Goal: Entertainment & Leisure: Browse casually

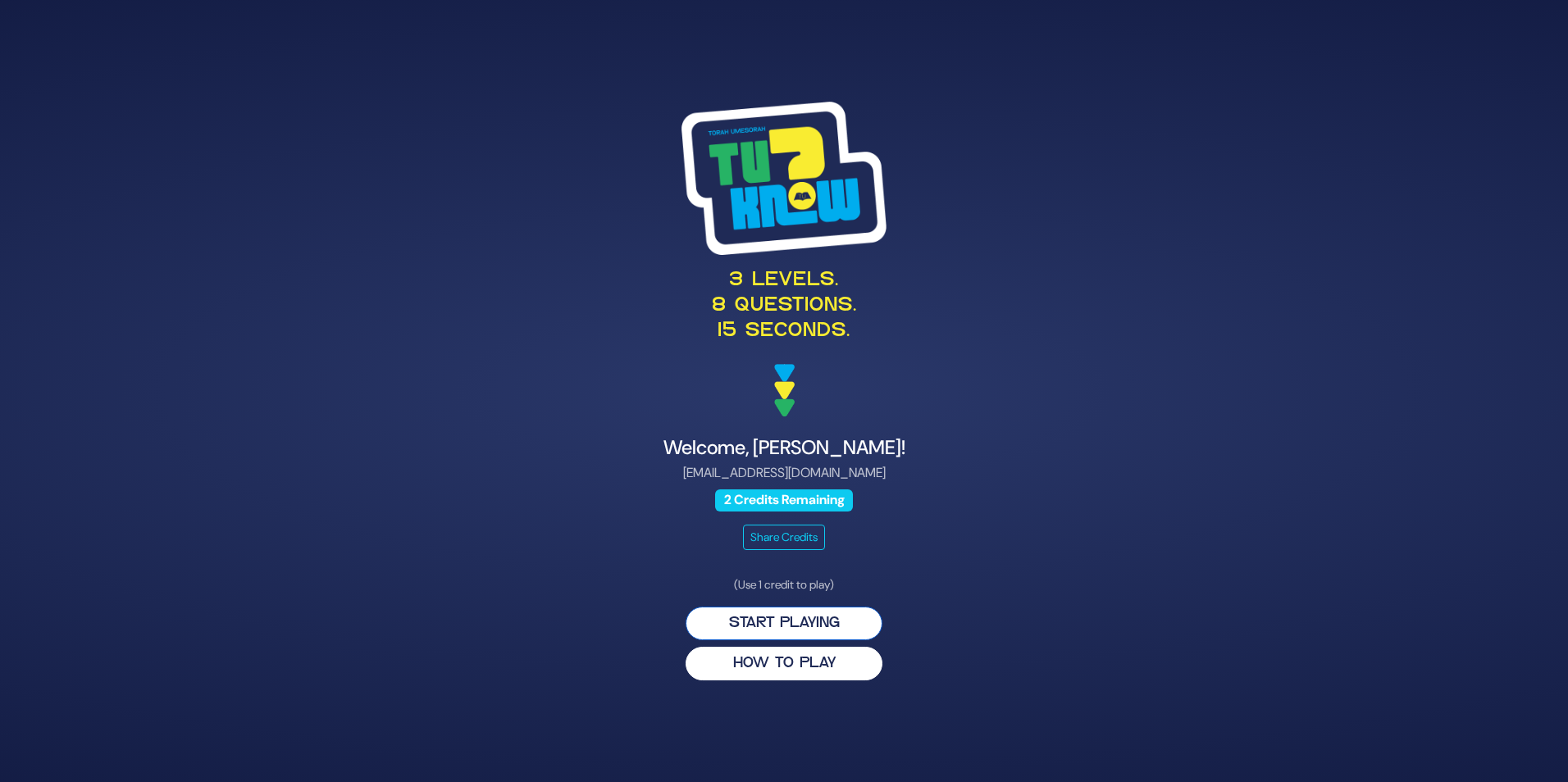
click at [793, 620] on button "Start Playing" at bounding box center [784, 623] width 196 height 34
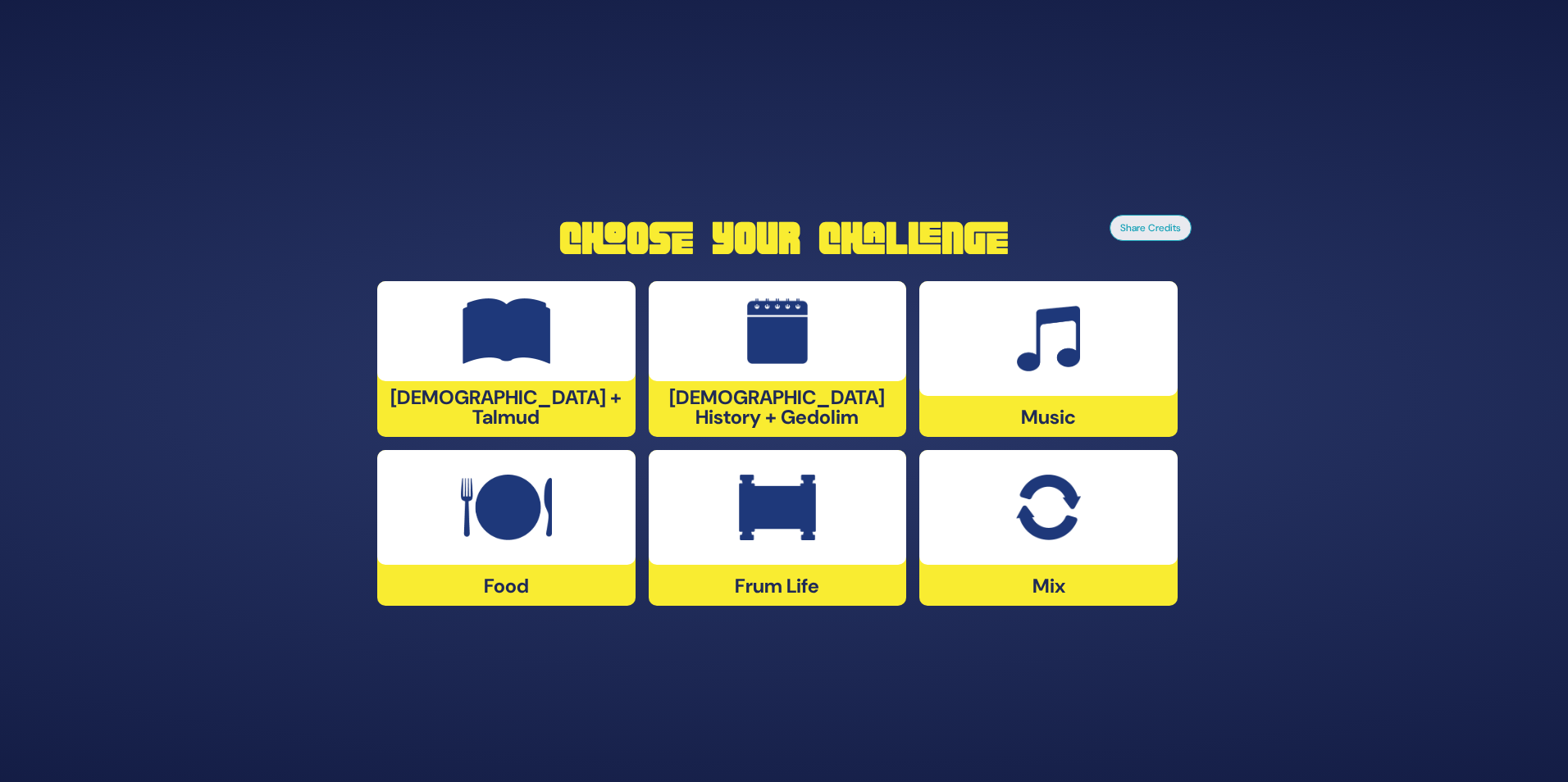
click at [766, 510] on img at bounding box center [777, 507] width 77 height 65
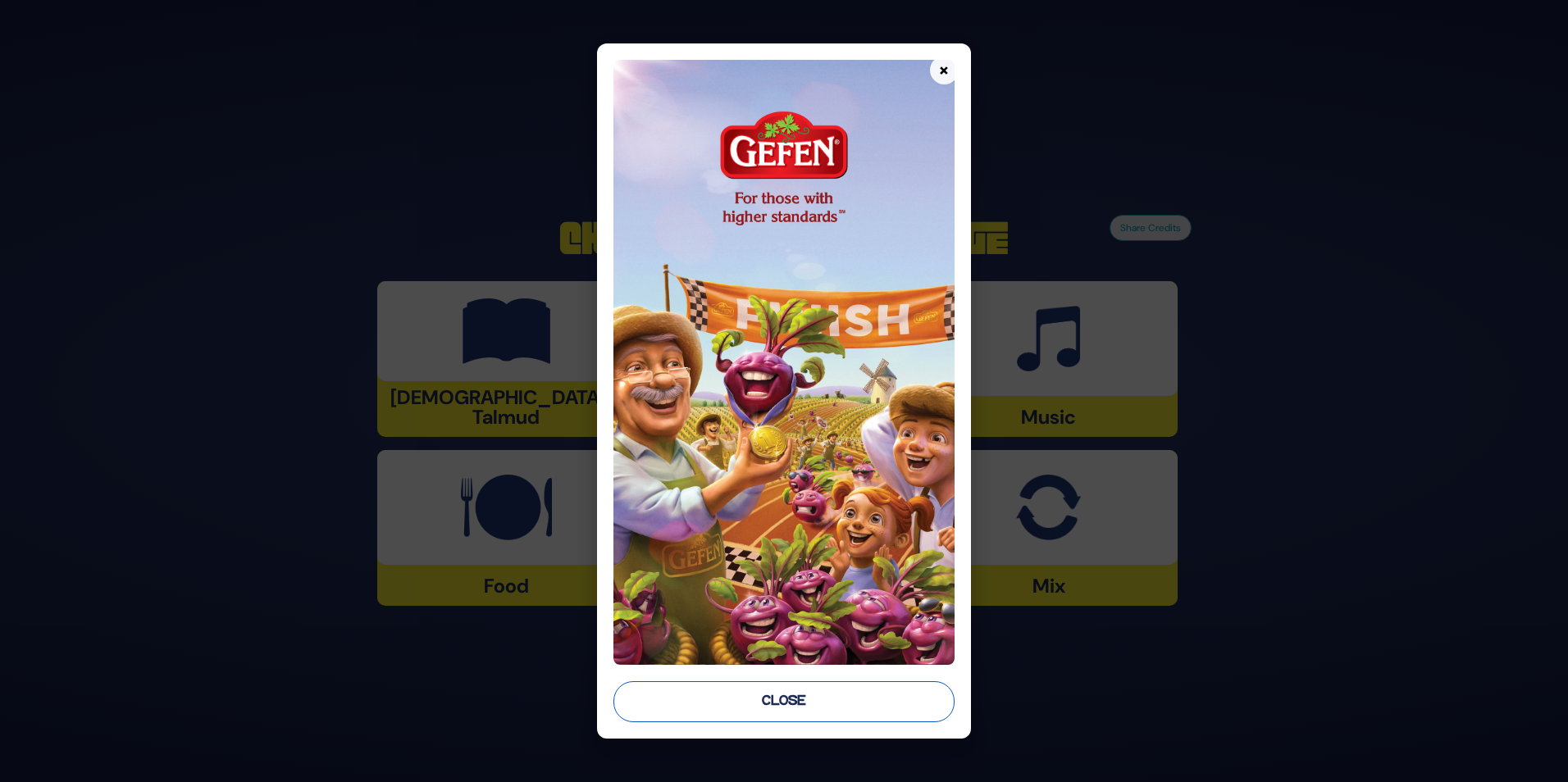
click at [820, 701] on button "Close" at bounding box center [783, 702] width 340 height 41
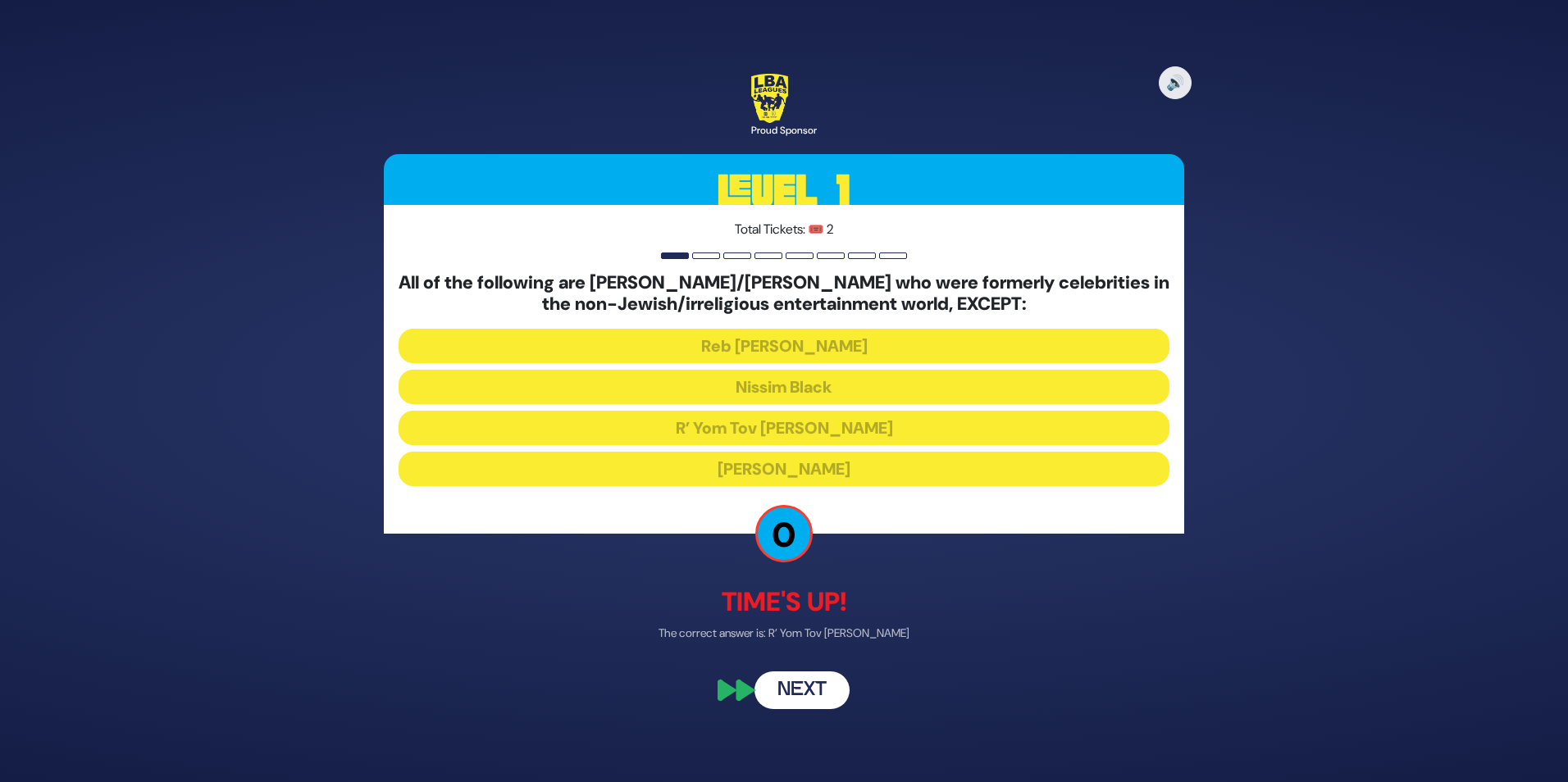
click at [790, 691] on button "Next" at bounding box center [802, 690] width 95 height 38
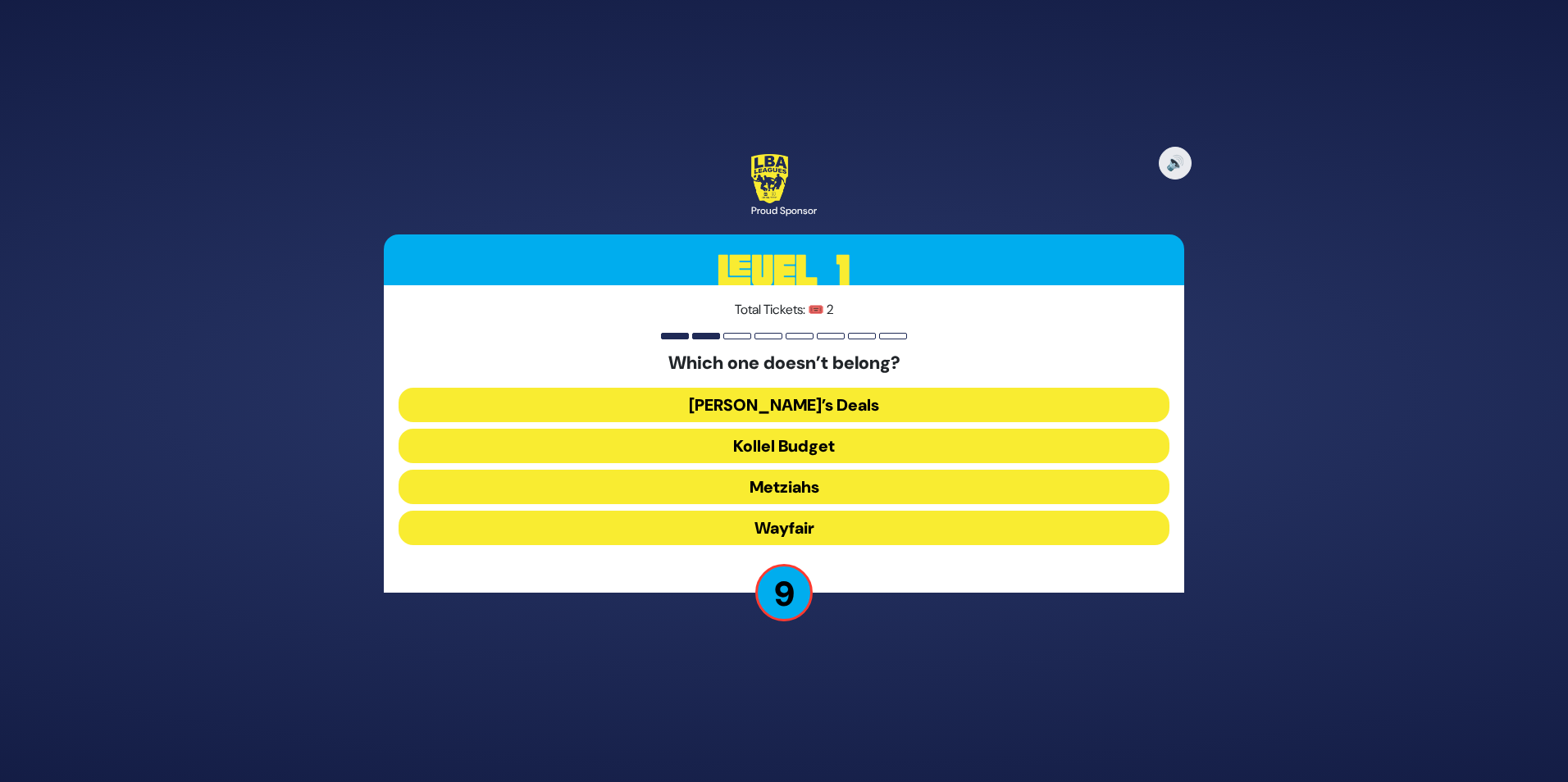
click at [837, 447] on button "Kollel Budget" at bounding box center [784, 446] width 771 height 35
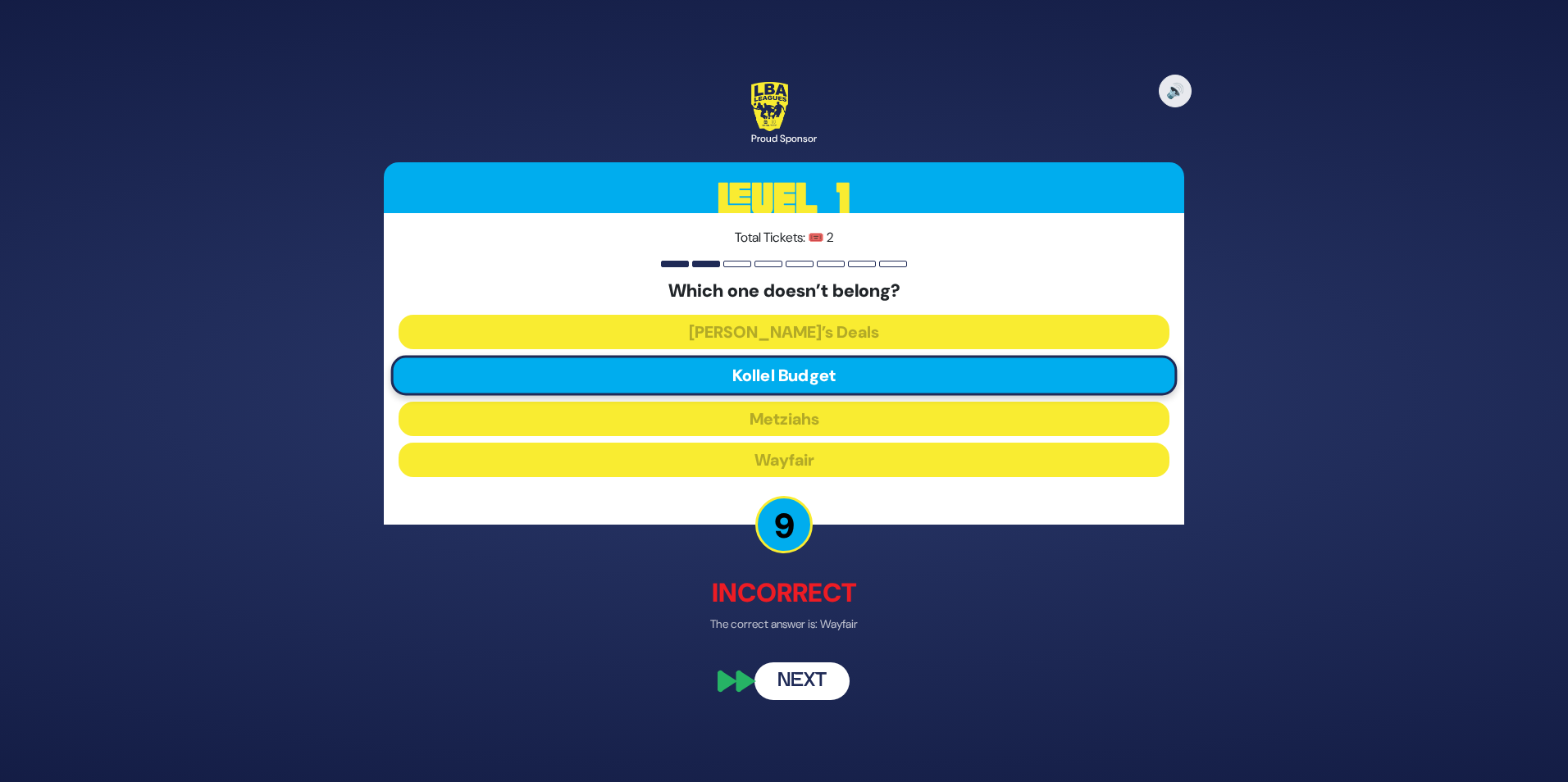
click at [811, 677] on button "Next" at bounding box center [802, 682] width 95 height 38
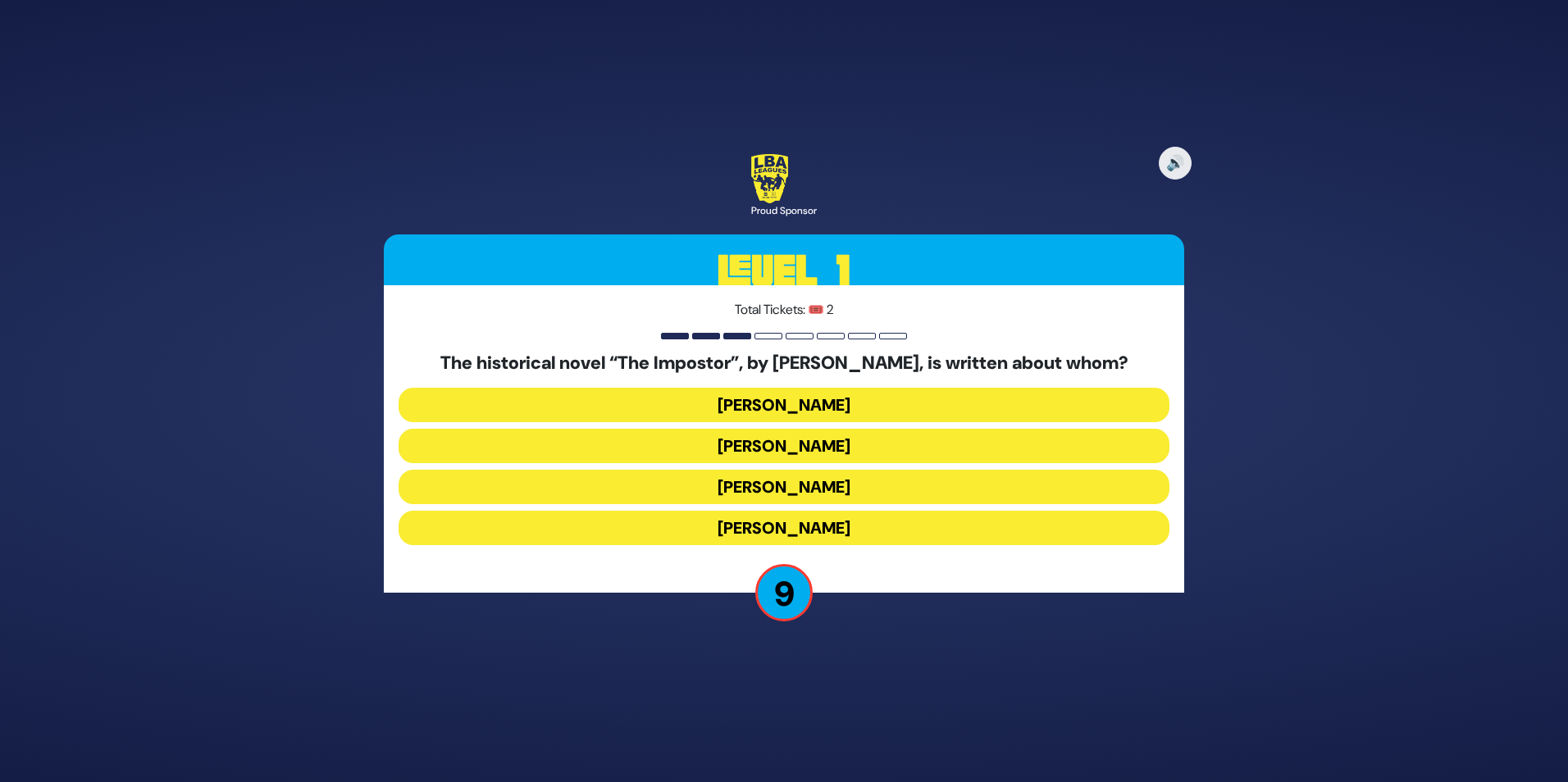
click at [846, 489] on button "[PERSON_NAME]" at bounding box center [784, 486] width 771 height 35
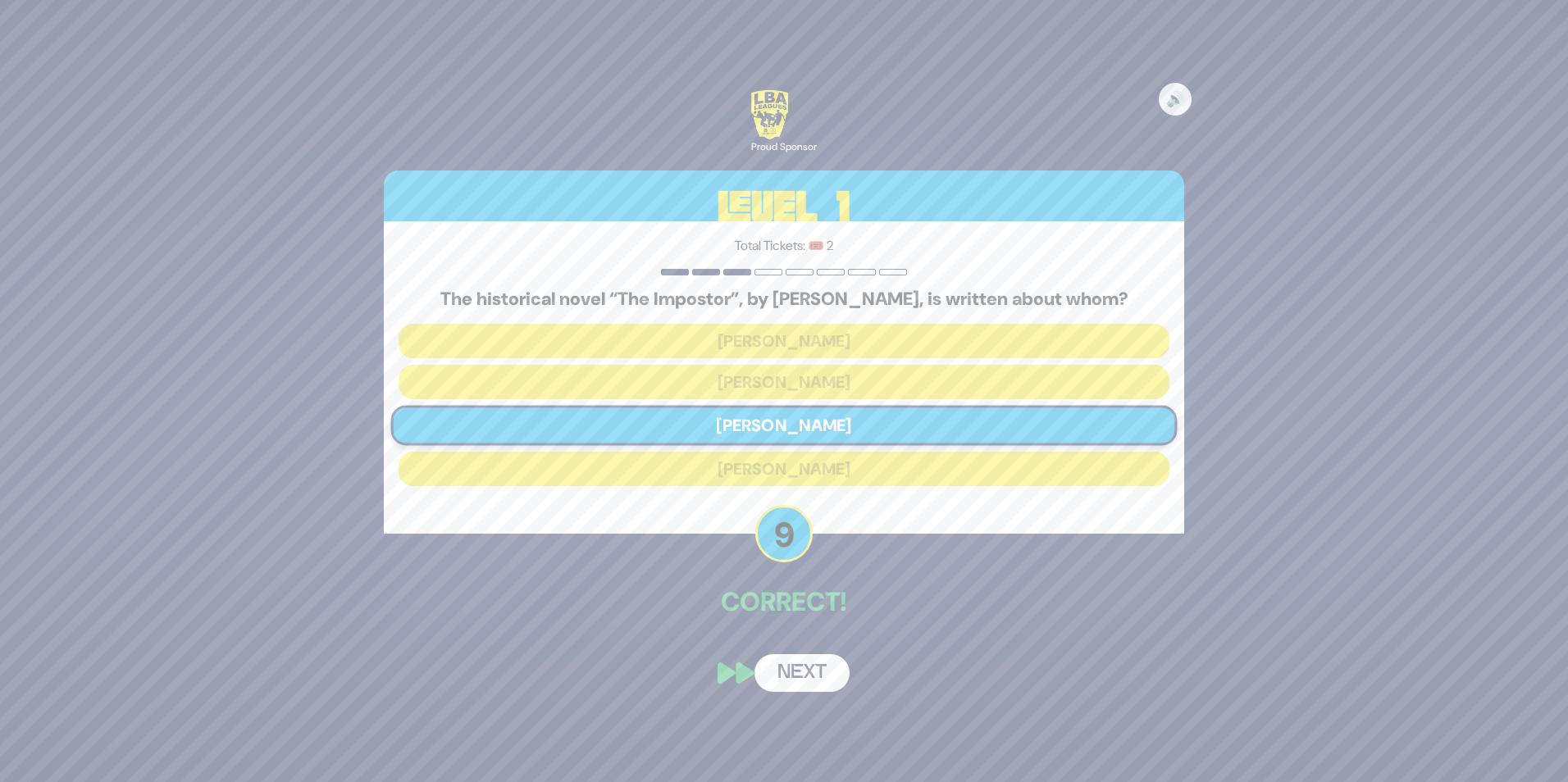
click at [805, 675] on button "Next" at bounding box center [802, 673] width 95 height 38
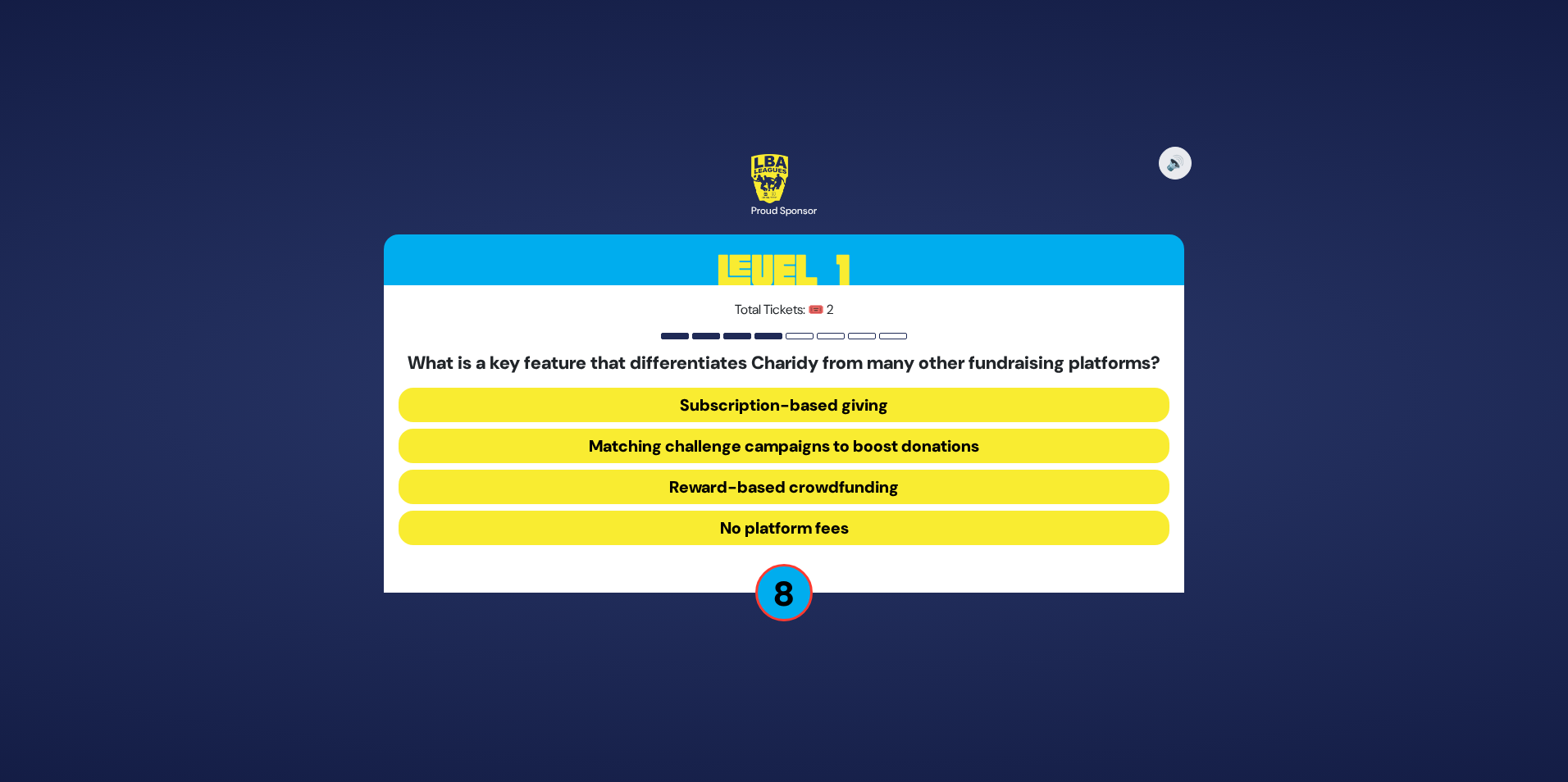
click at [862, 544] on button "No platform fees" at bounding box center [784, 528] width 771 height 35
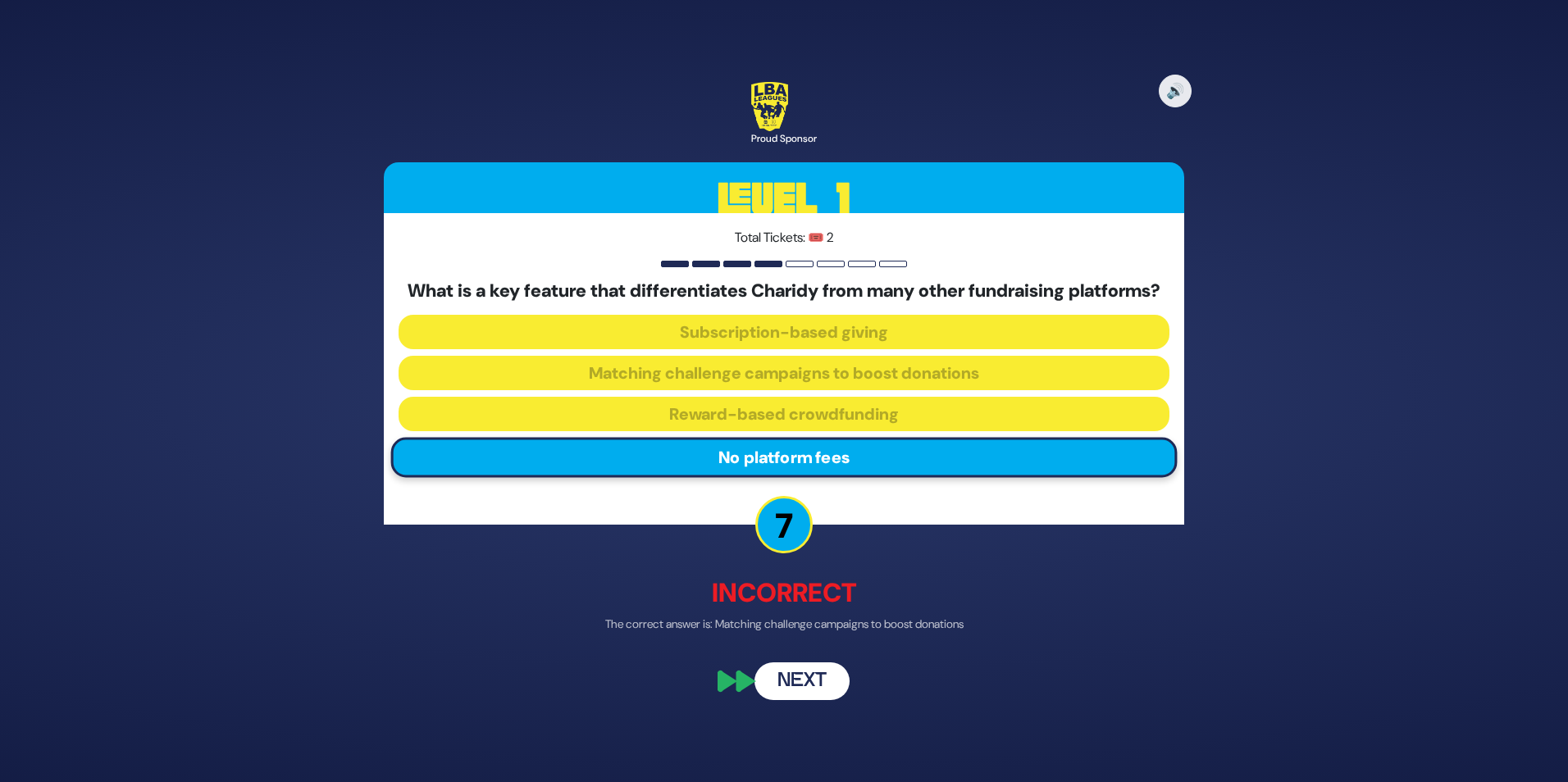
click at [797, 686] on button "Next" at bounding box center [802, 682] width 95 height 38
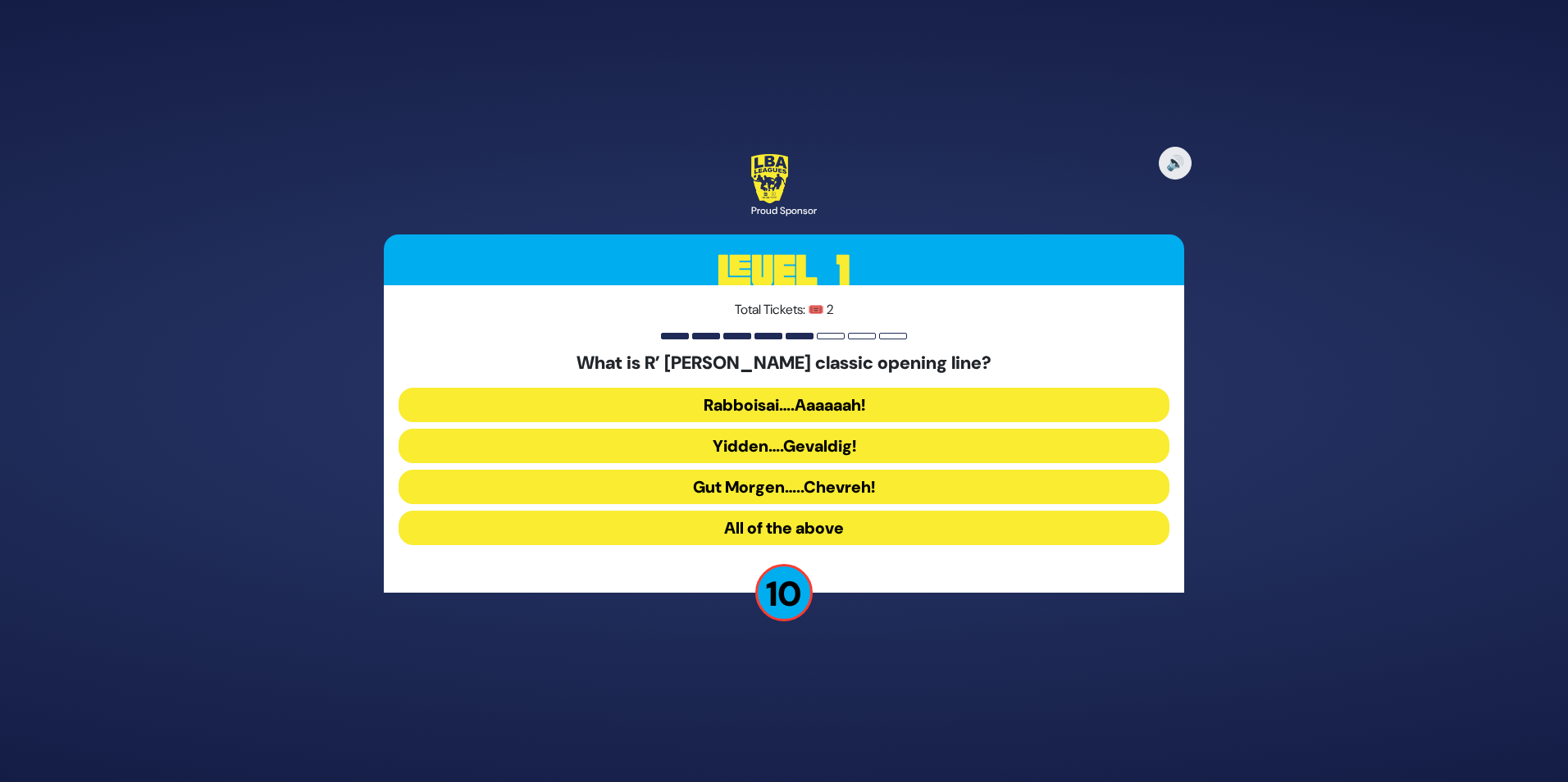
click at [893, 401] on button "Rabboisai….Aaaaaah!" at bounding box center [784, 405] width 771 height 35
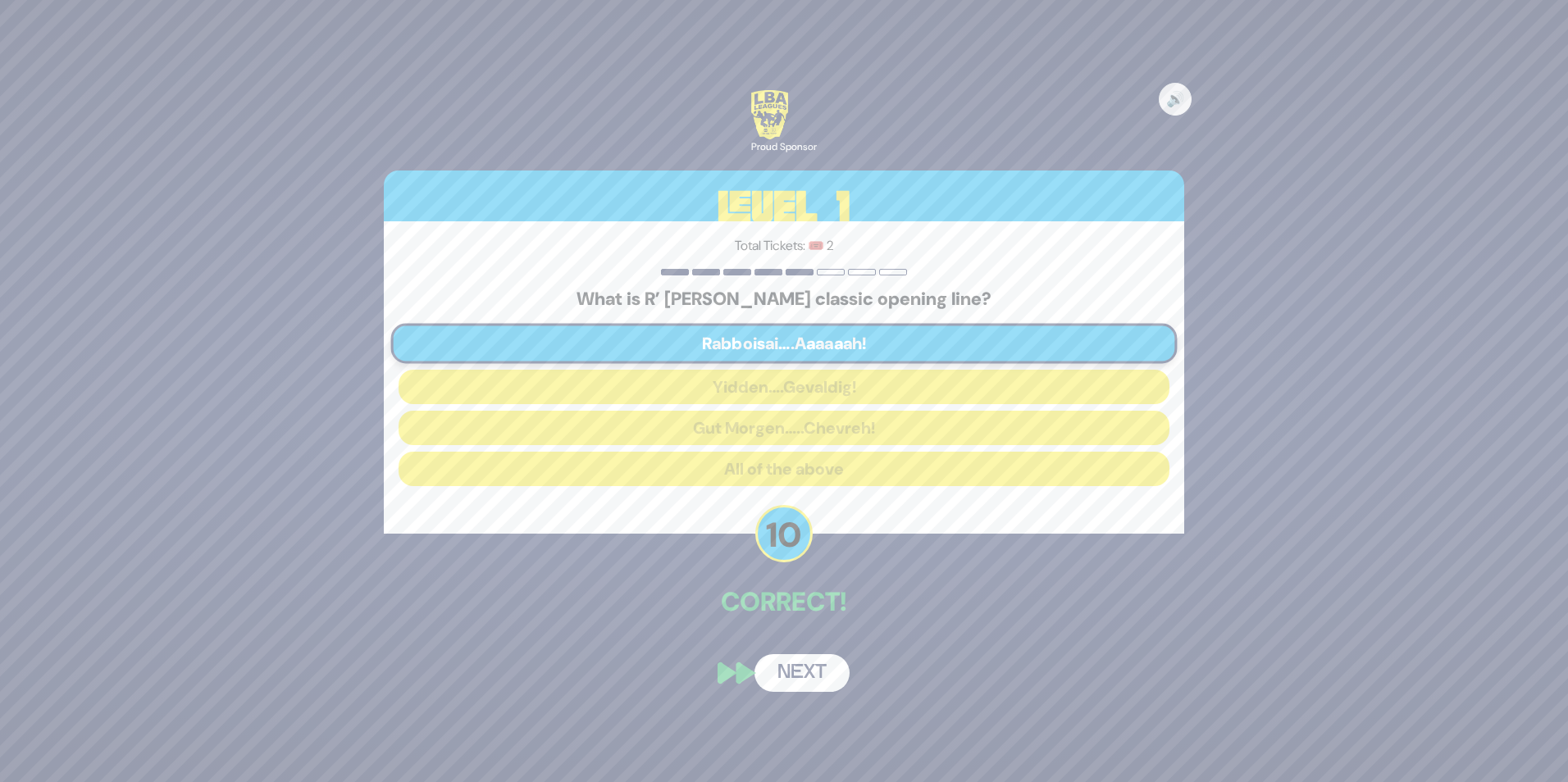
click at [804, 667] on button "Next" at bounding box center [802, 673] width 95 height 38
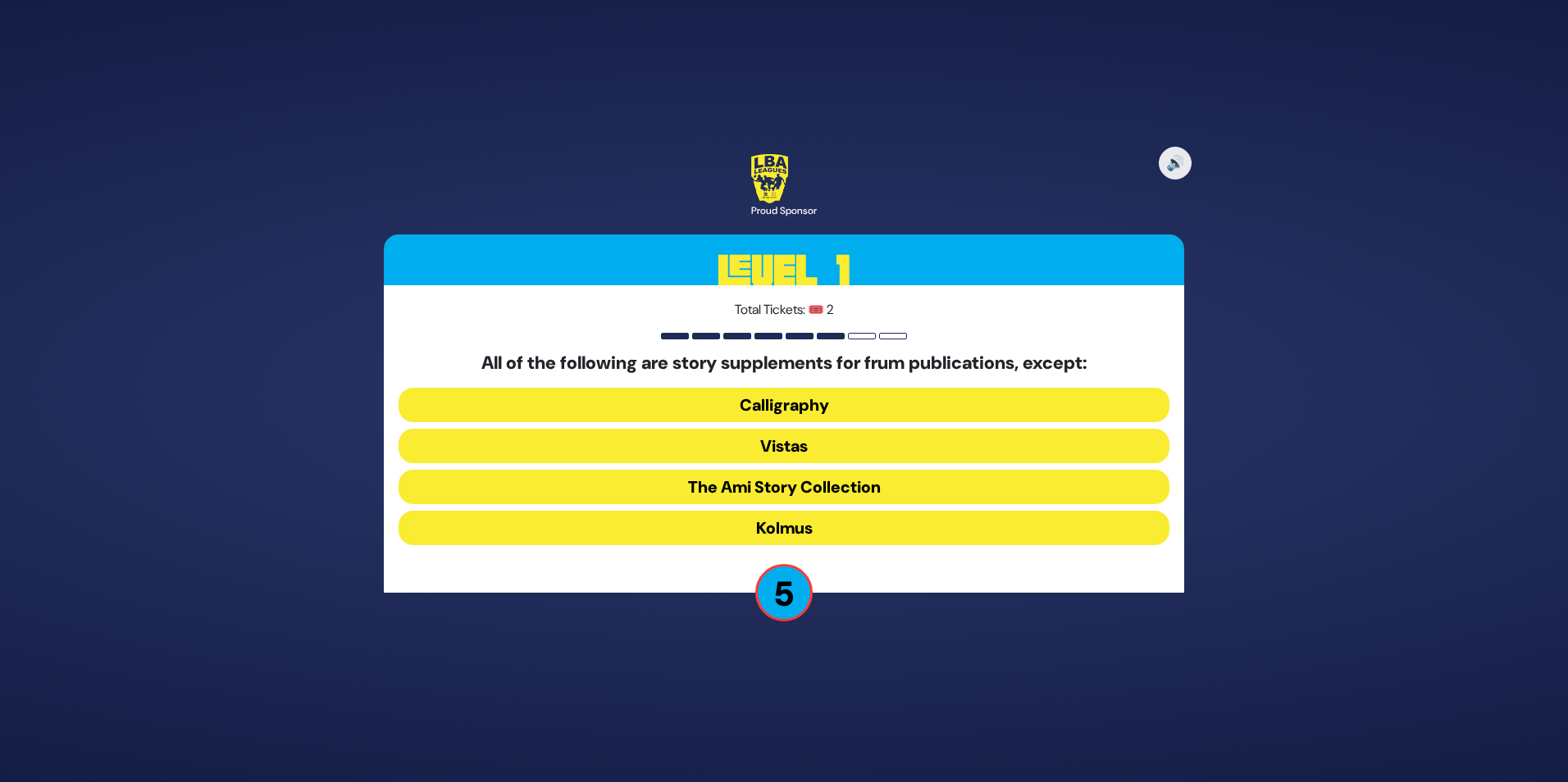
click at [899, 488] on button "The Ami Story Collection" at bounding box center [784, 486] width 771 height 35
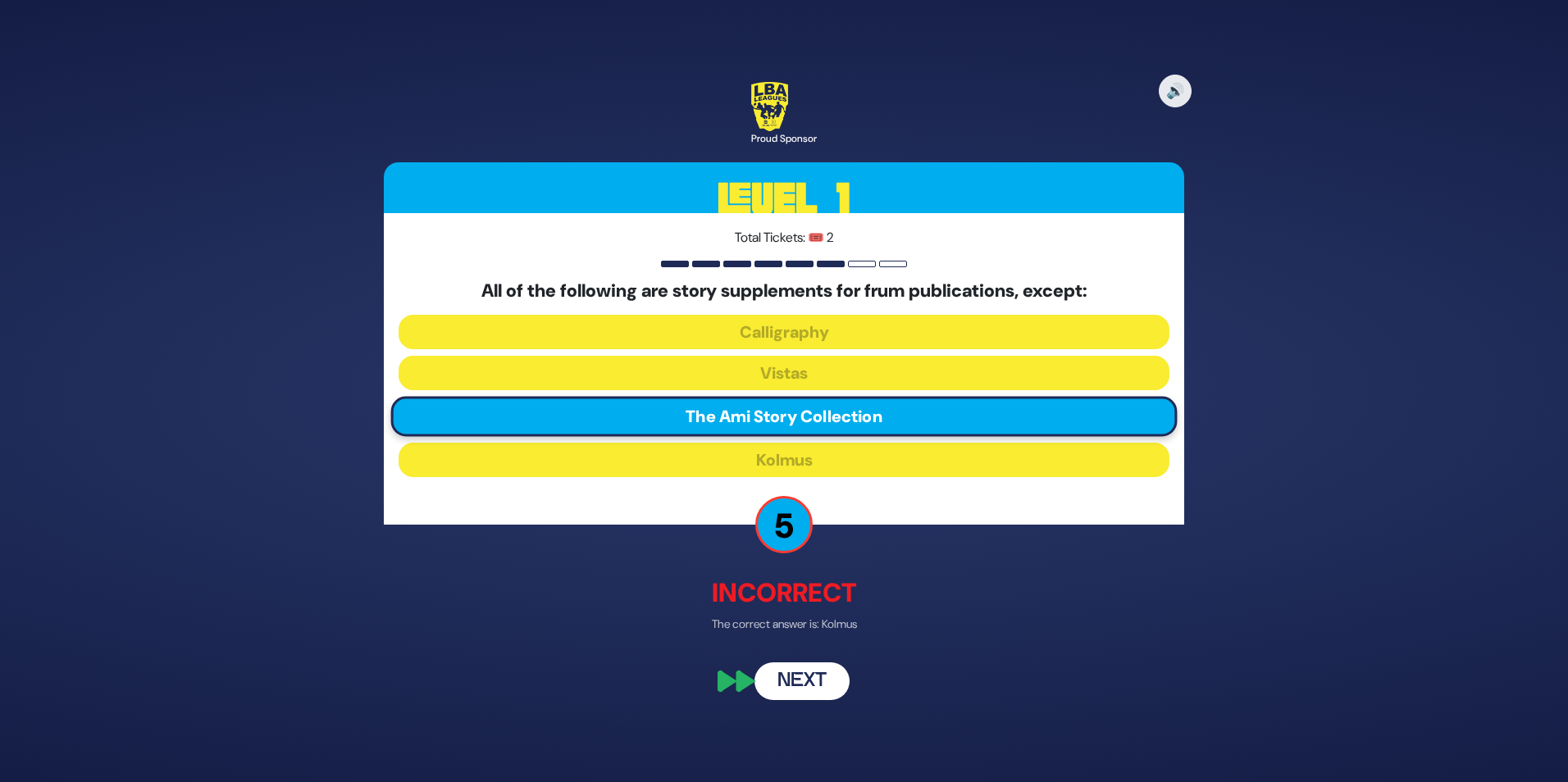
click at [805, 682] on button "Next" at bounding box center [802, 682] width 95 height 38
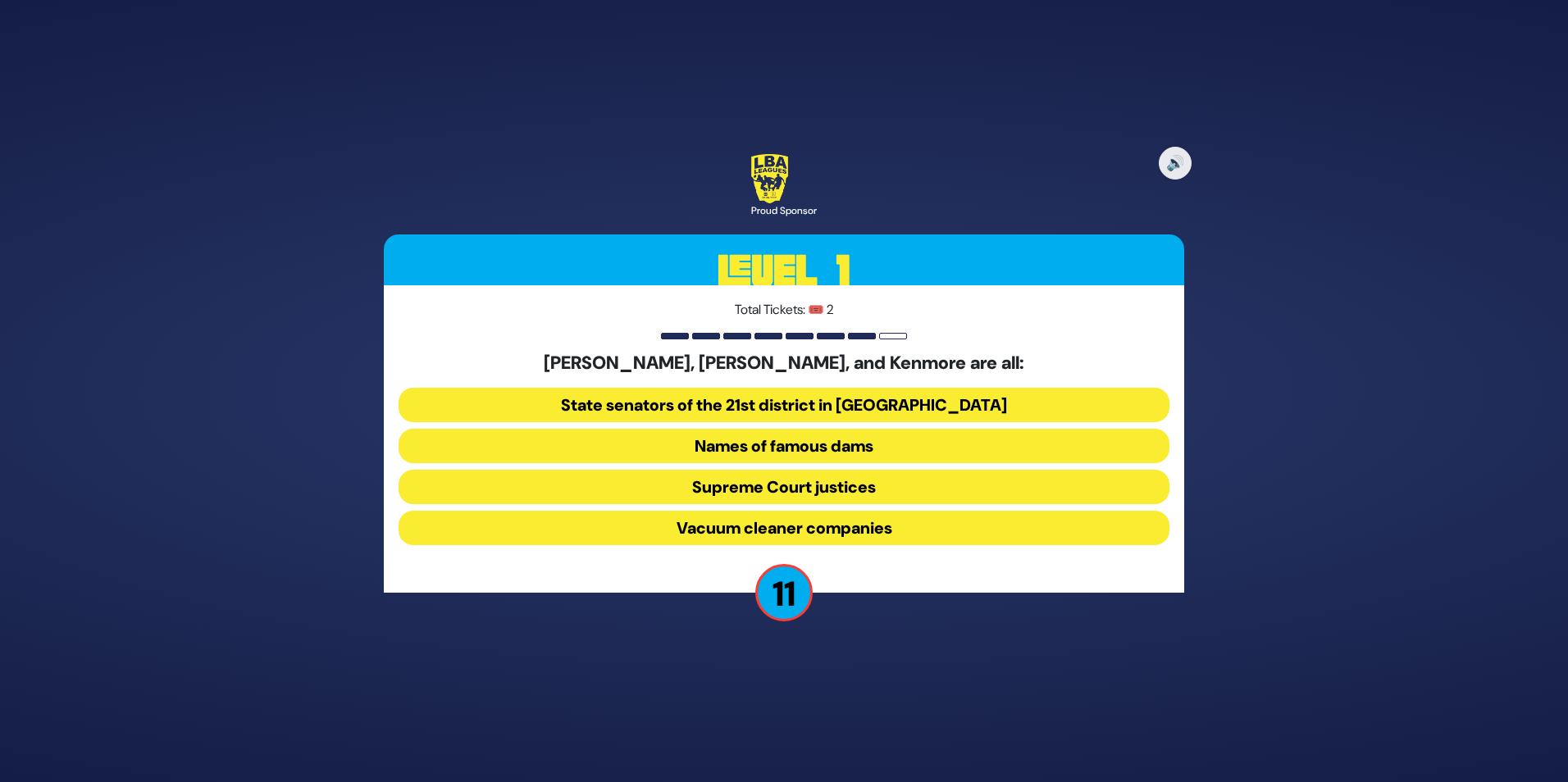
click at [910, 532] on button "Vacuum cleaner companies" at bounding box center [784, 528] width 771 height 35
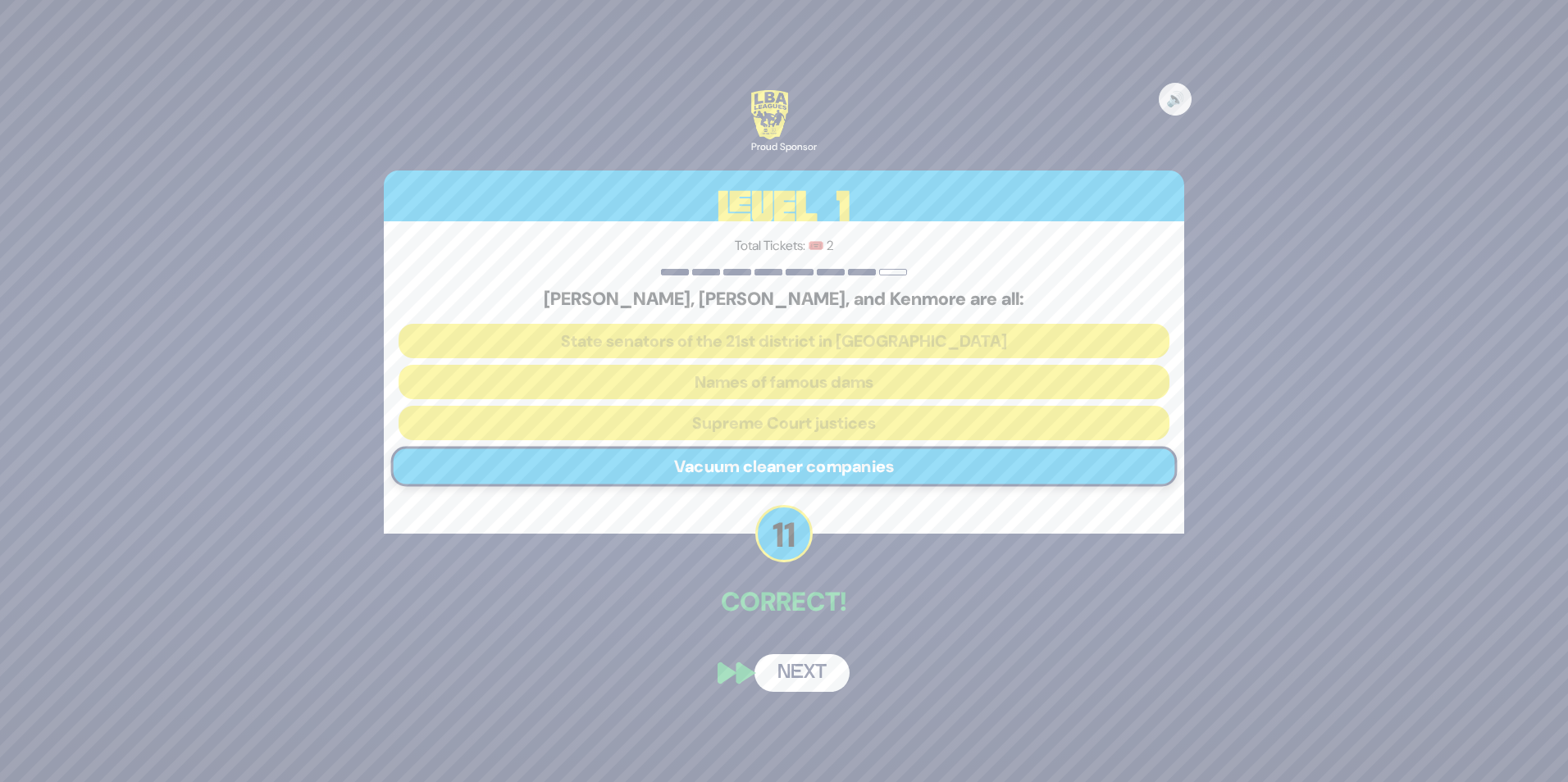
click at [809, 673] on button "Next" at bounding box center [802, 673] width 95 height 38
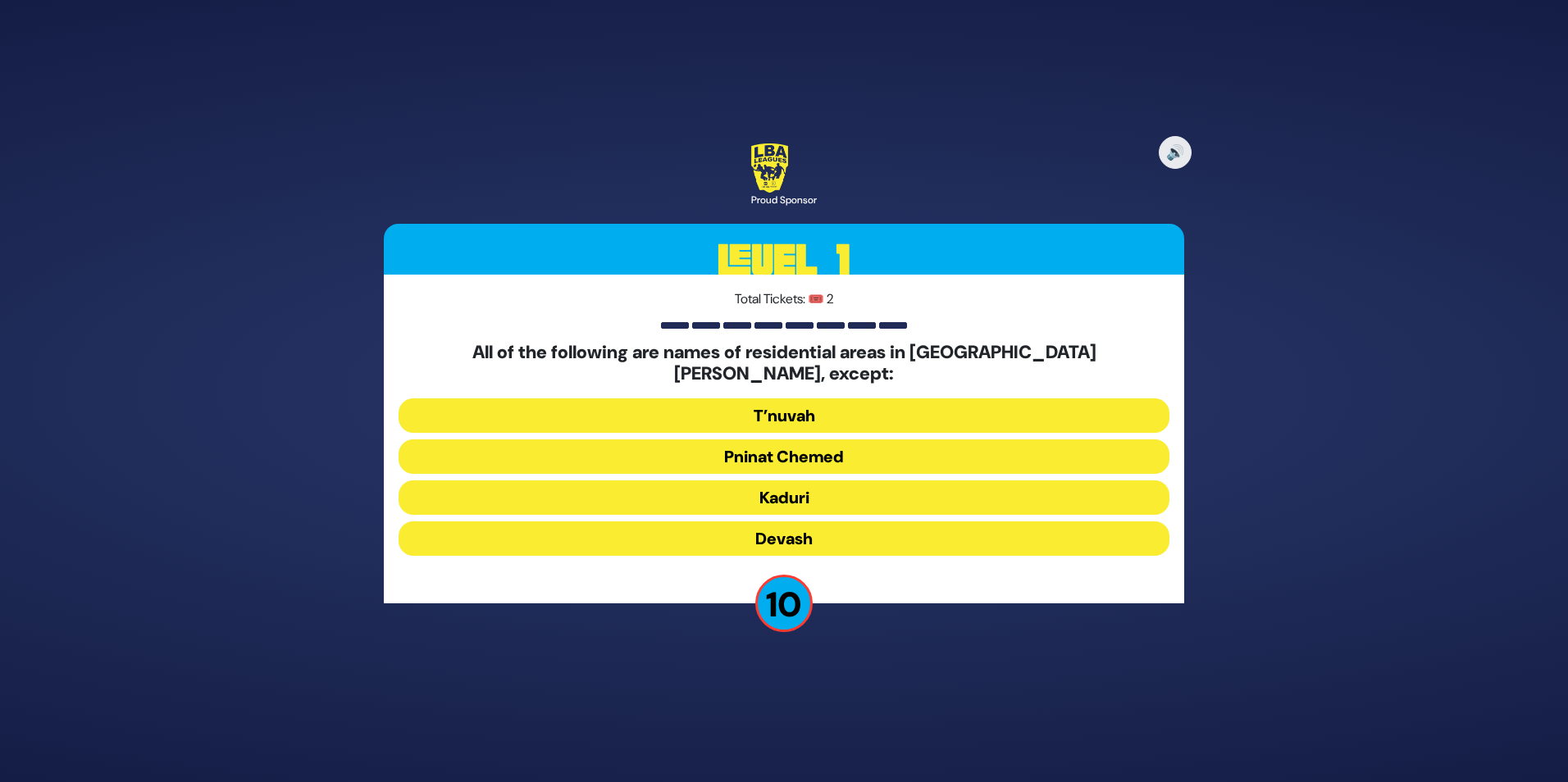
click at [847, 528] on button "Devash" at bounding box center [784, 538] width 771 height 35
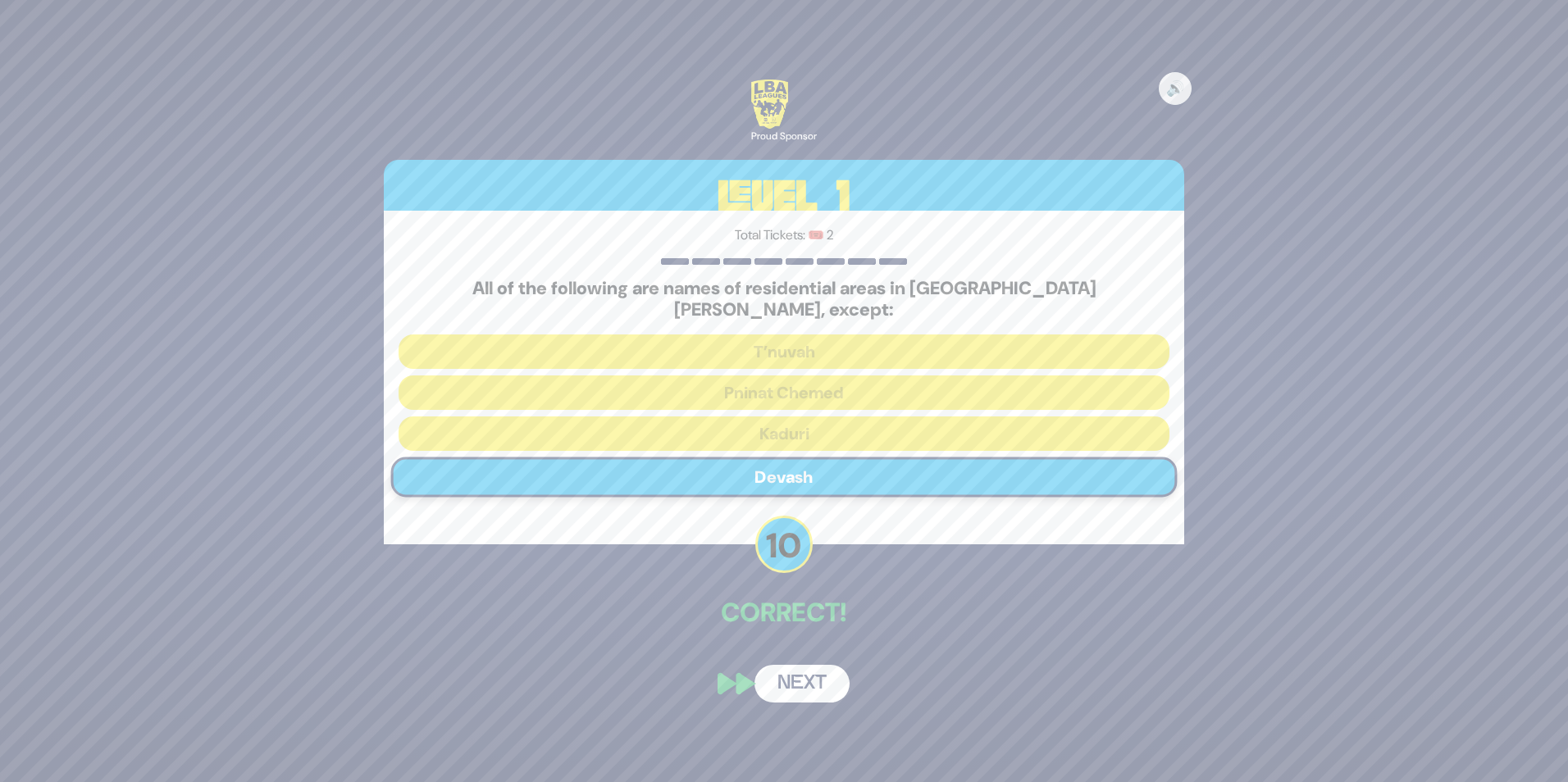
click at [801, 672] on button "Next" at bounding box center [802, 684] width 95 height 38
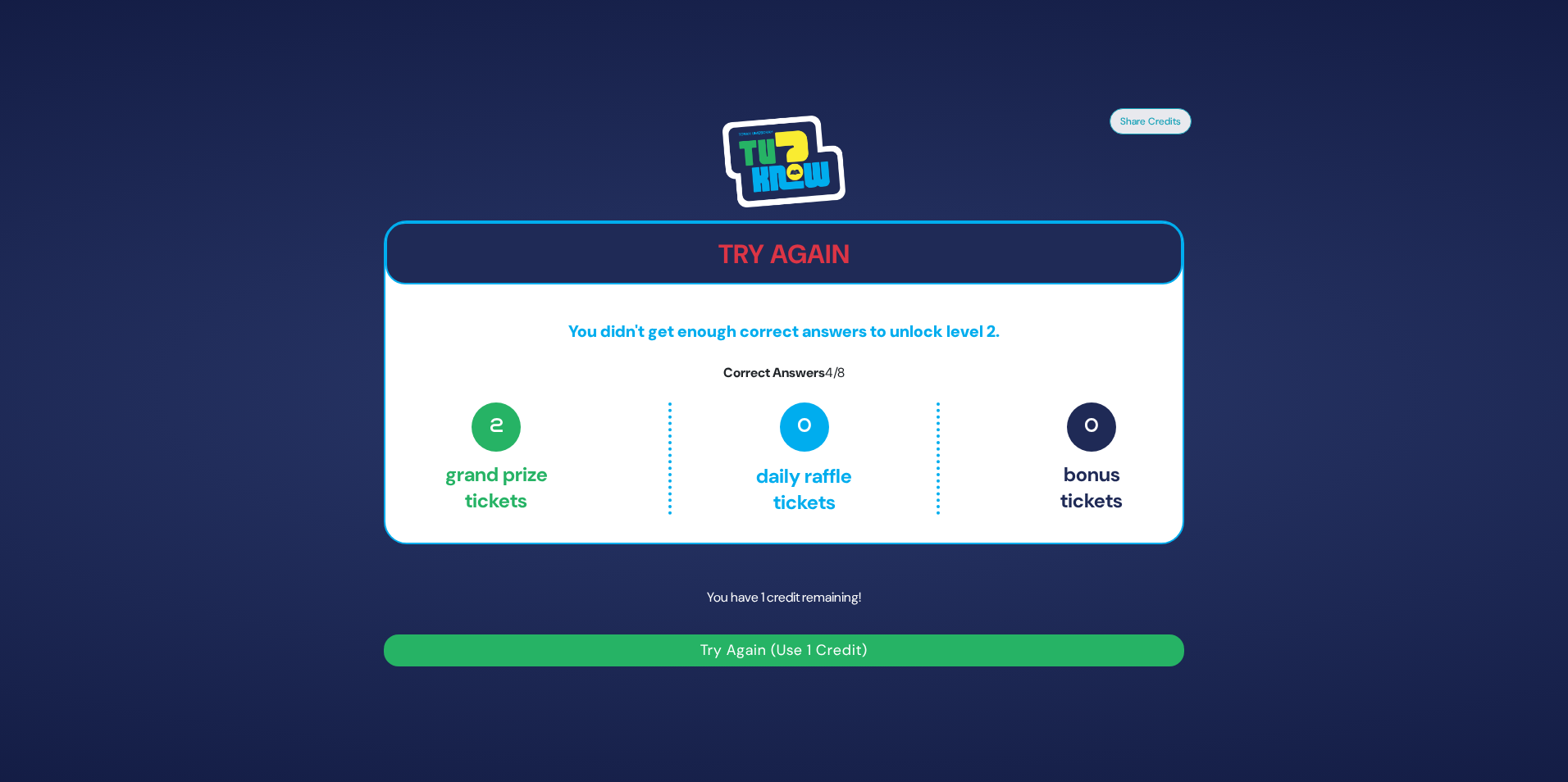
click at [870, 650] on button "Try Again (Use 1 Credit)" at bounding box center [784, 650] width 800 height 32
click at [855, 647] on button "Try Again (Use 1 Credit)" at bounding box center [784, 650] width 800 height 32
click at [844, 649] on button "Try Again (Use 1 Credit)" at bounding box center [784, 650] width 800 height 32
click at [811, 372] on p "Correct Answers 4/8" at bounding box center [783, 373] width 797 height 20
click at [502, 441] on span "2" at bounding box center [496, 428] width 50 height 50
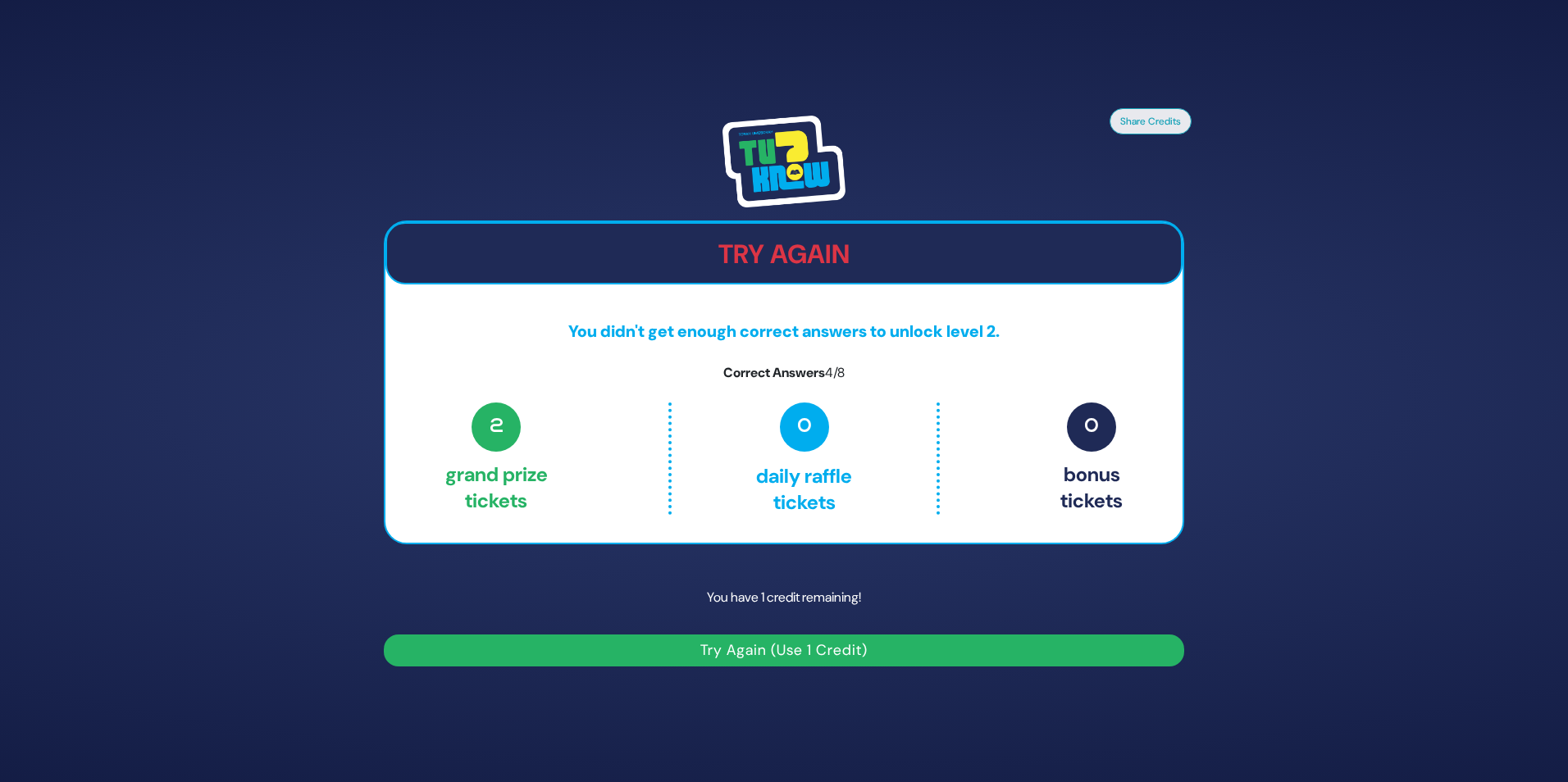
click at [794, 252] on h2 "Try Again" at bounding box center [784, 253] width 794 height 31
click at [823, 650] on button "Try Again (Use 1 Credit)" at bounding box center [784, 650] width 800 height 32
click at [823, 649] on button "Try Again (Use 1 Credit)" at bounding box center [784, 650] width 800 height 32
click at [823, 648] on button "Try Again (Use 1 Credit)" at bounding box center [784, 650] width 800 height 32
click at [823, 645] on button "Try Again (Use 1 Credit)" at bounding box center [784, 650] width 800 height 32
